Goal: Task Accomplishment & Management: Use online tool/utility

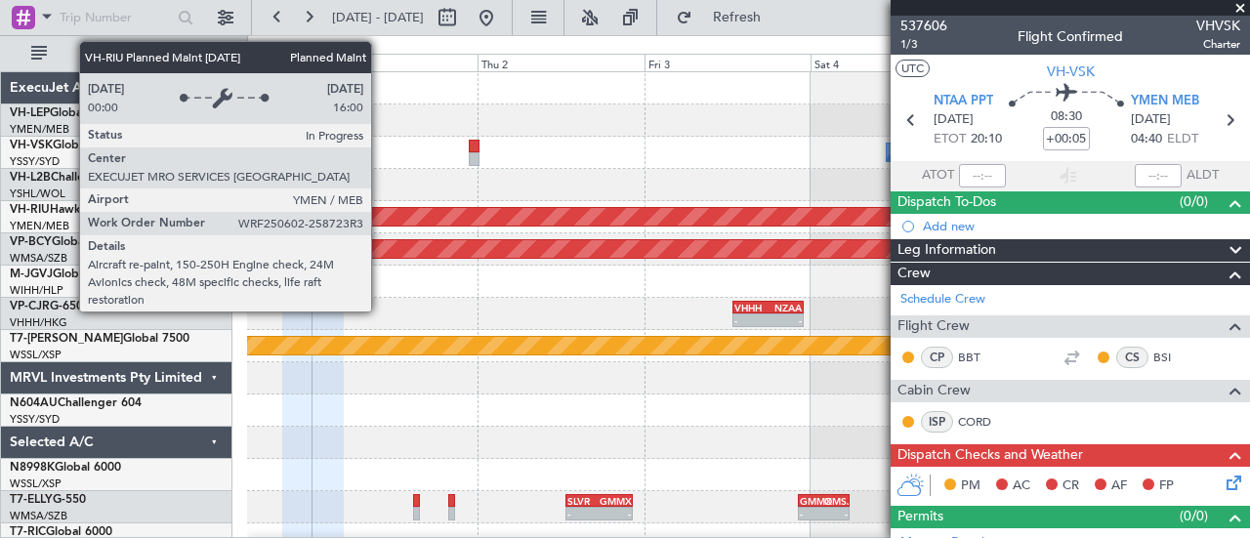
scroll to position [2, 0]
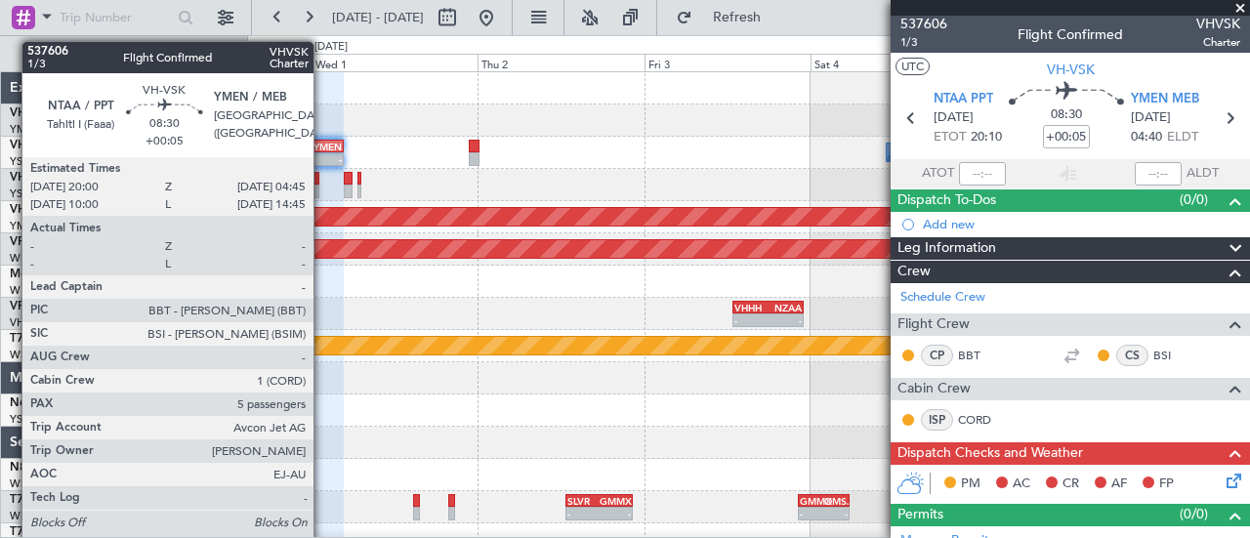
click at [323, 145] on div "YMEN" at bounding box center [327, 147] width 28 height 12
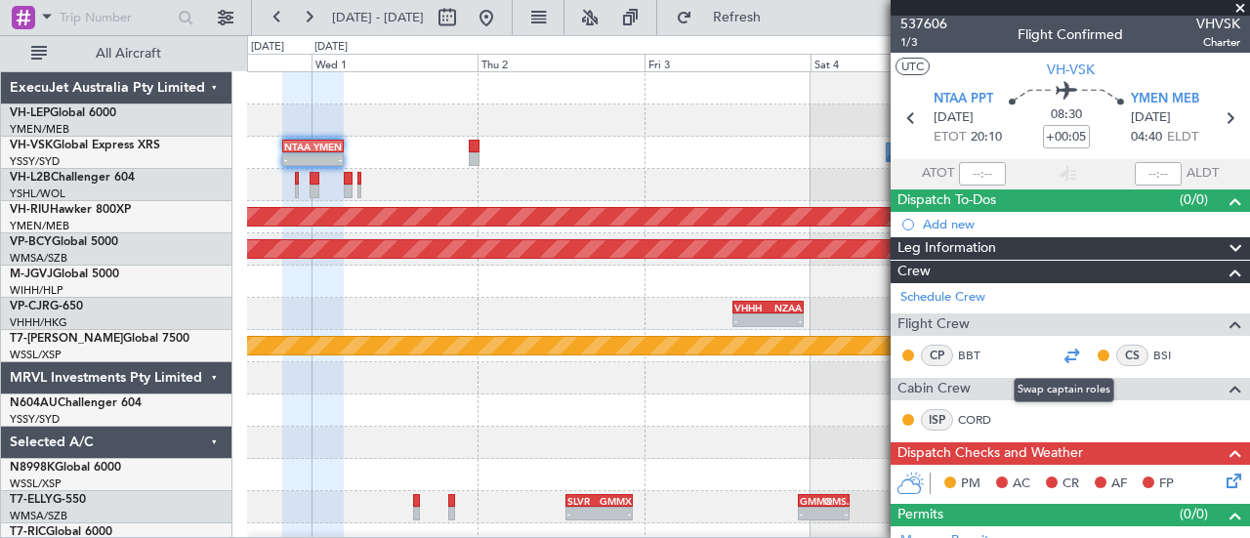
click at [1059, 346] on div at bounding box center [1070, 355] width 23 height 23
click at [1239, 5] on span at bounding box center [1240, 9] width 20 height 18
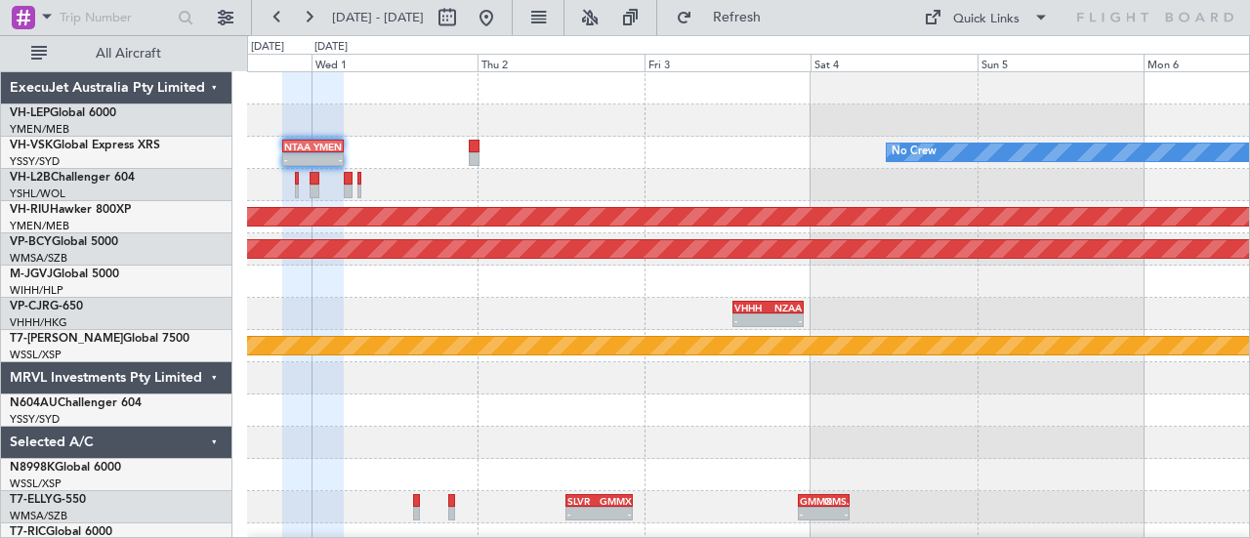
type input "0"
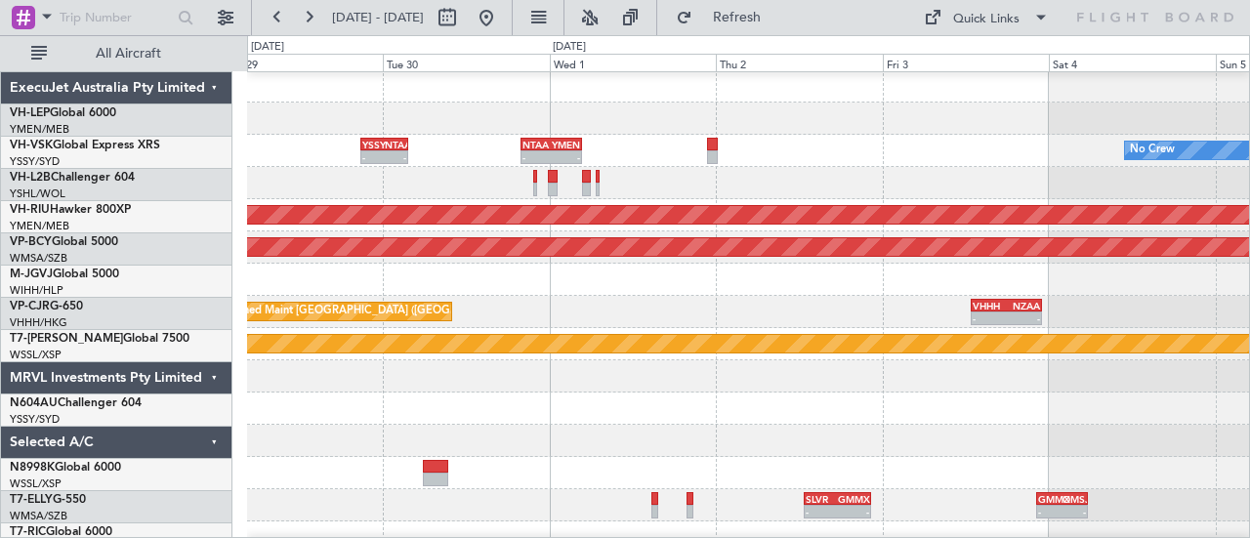
click at [833, 178] on div at bounding box center [748, 183] width 1003 height 32
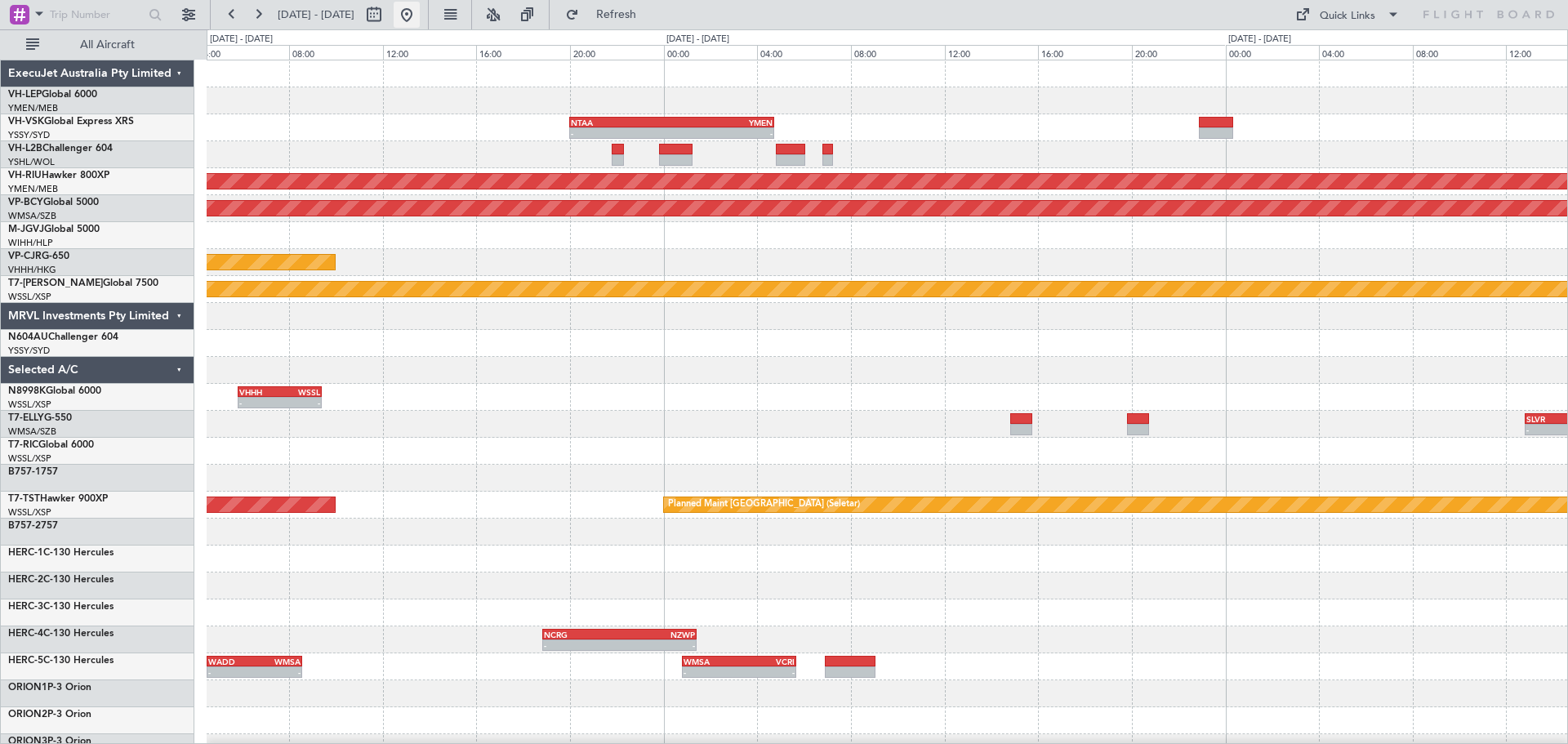
click at [420, 3] on button at bounding box center [407, 14] width 26 height 26
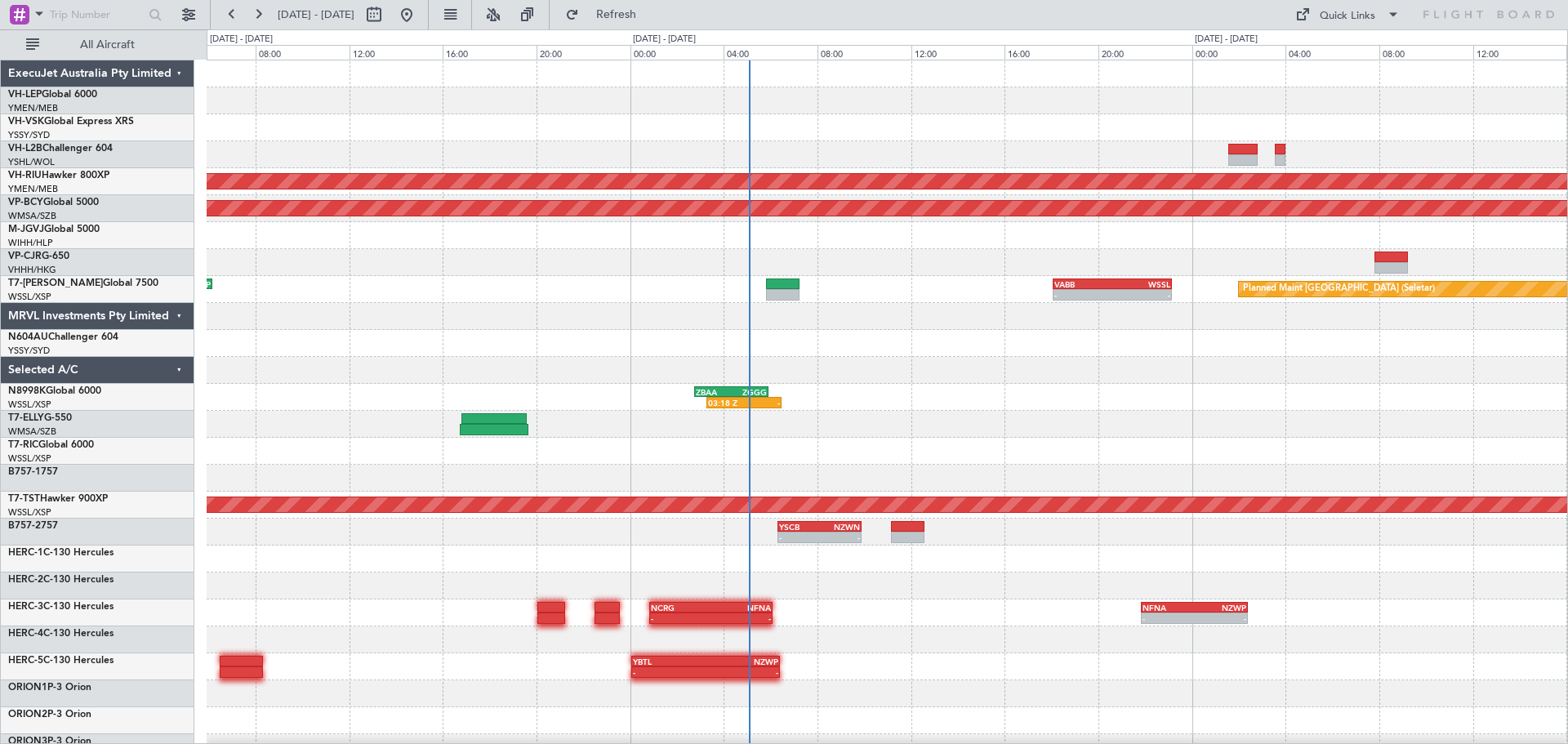
click at [689, 321] on div "Planned Maint [GEOGRAPHIC_DATA] ([GEOGRAPHIC_DATA]) Unplanned Maint [GEOGRAPHIC…" at bounding box center [887, 505] width 1360 height 890
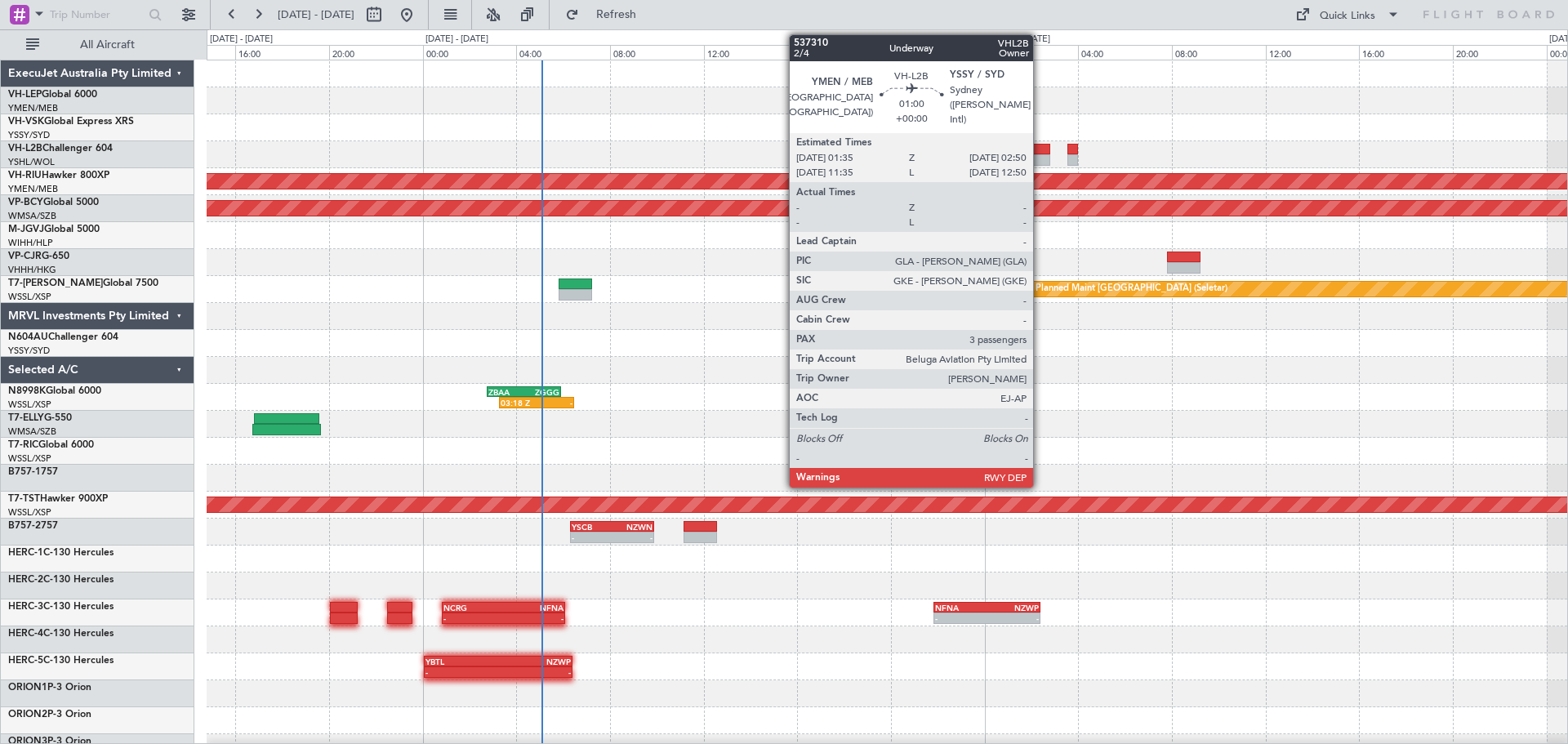
click at [1041, 153] on div at bounding box center [1035, 150] width 29 height 12
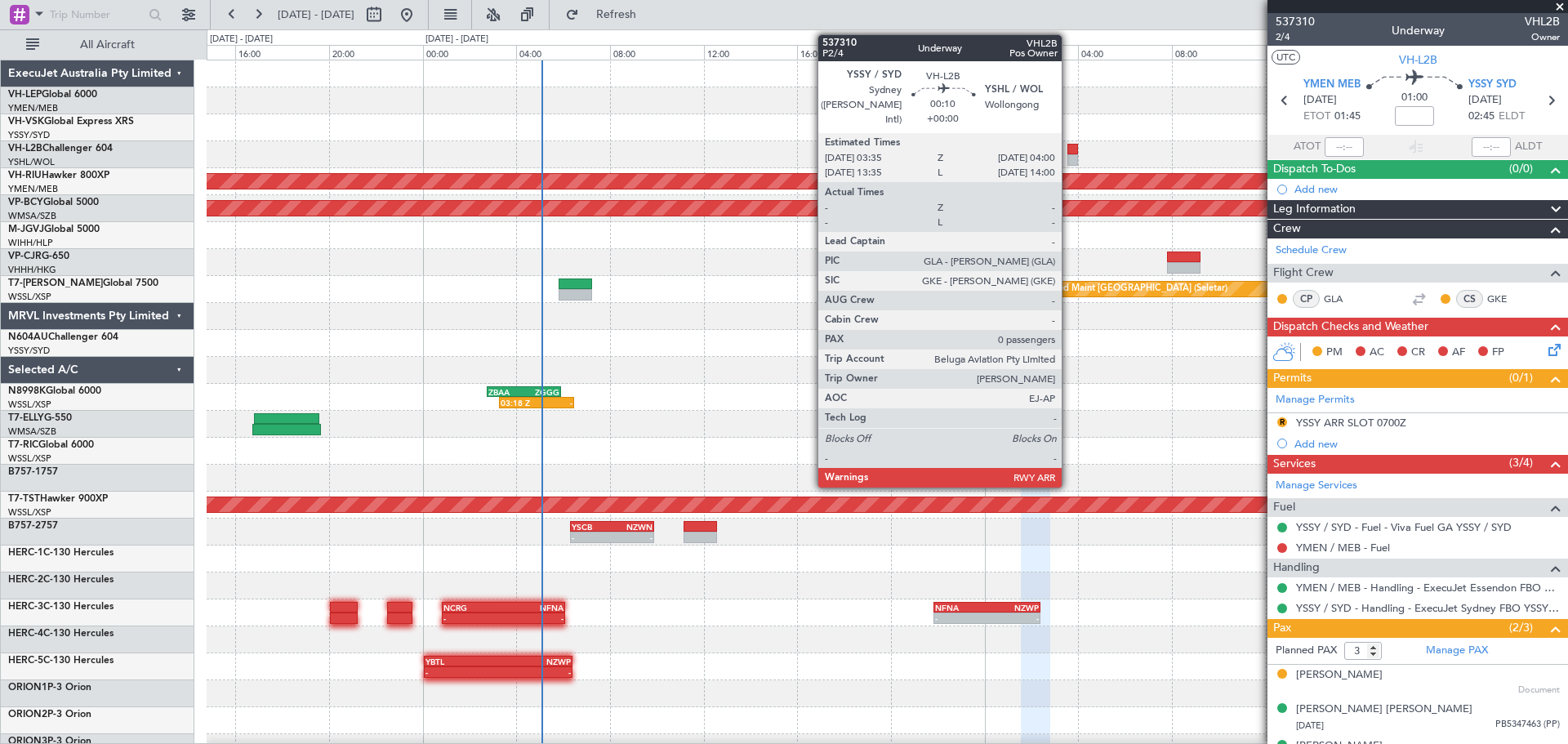
click at [1045, 159] on div at bounding box center [1073, 160] width 10 height 12
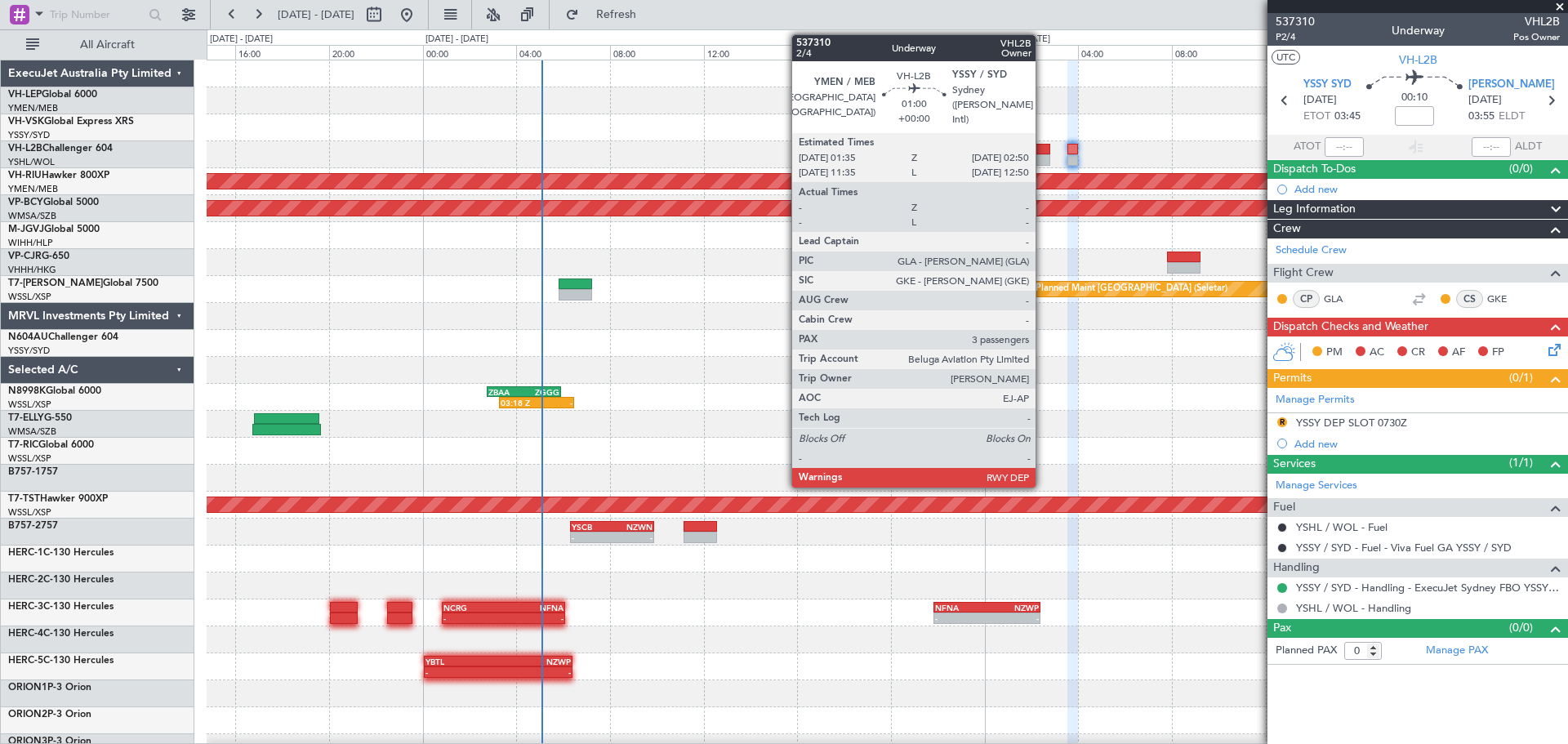
click at [1043, 153] on div at bounding box center [1035, 150] width 29 height 12
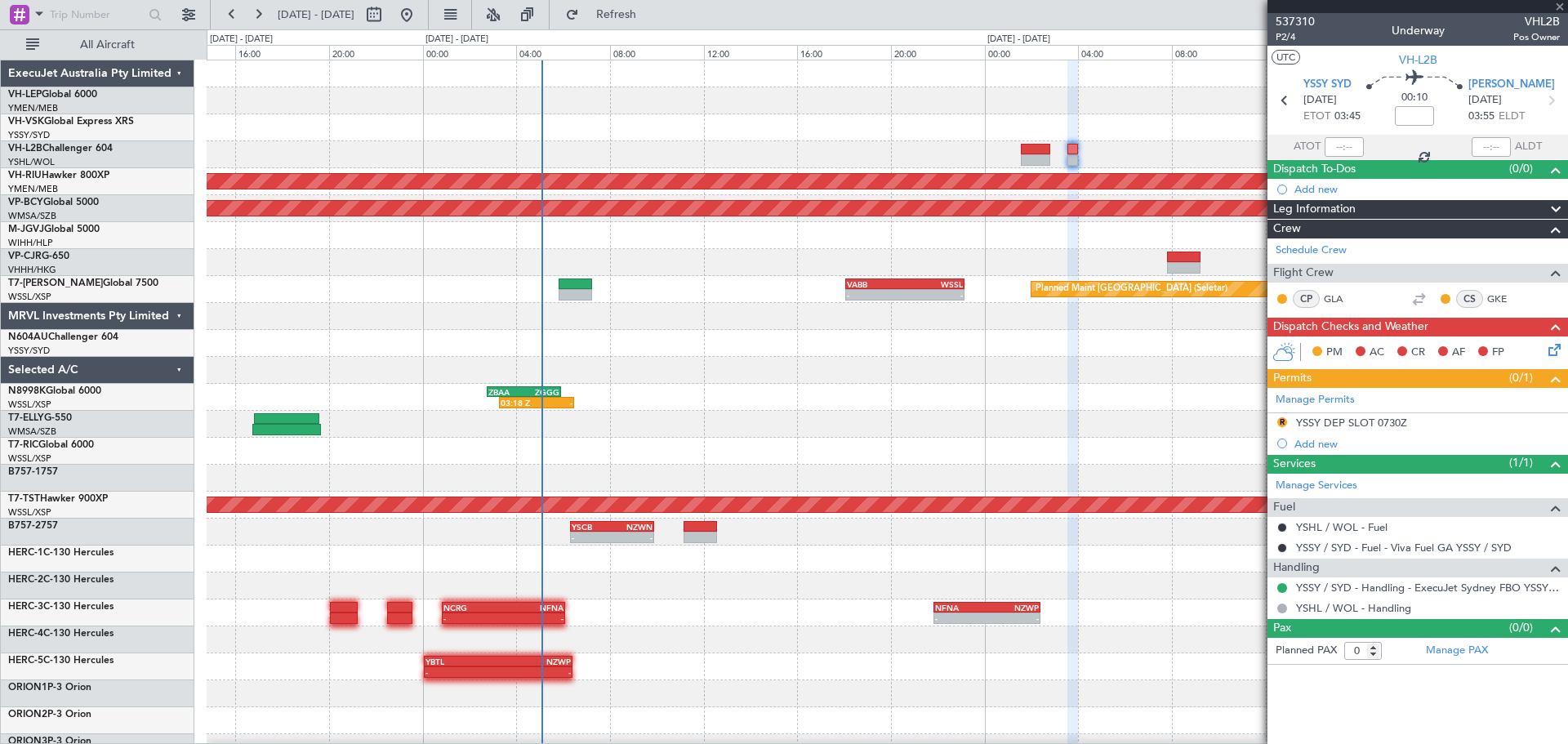
type input "3"
